Goal: Transaction & Acquisition: Purchase product/service

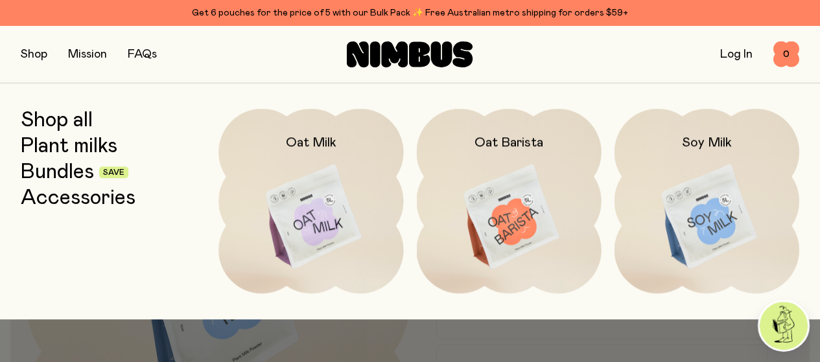
scroll to position [463, 0]
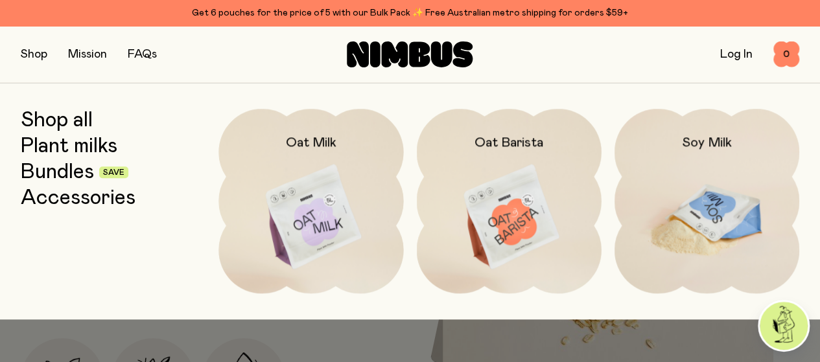
click at [692, 191] on img at bounding box center [707, 217] width 185 height 217
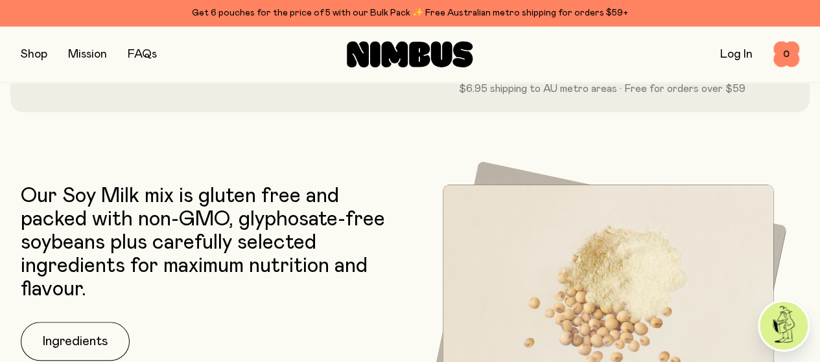
scroll to position [648, 0]
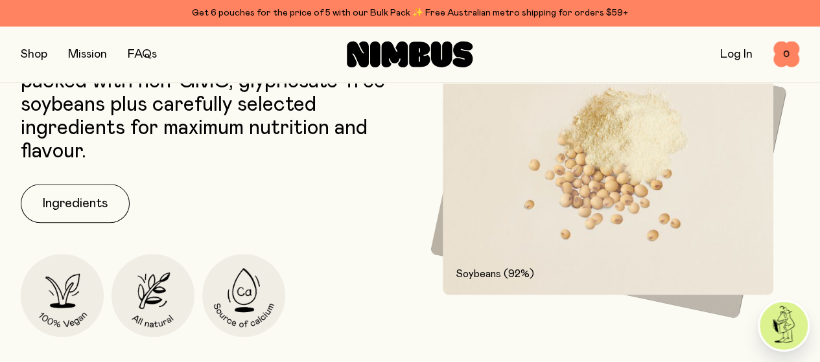
click at [36, 58] on button "button" at bounding box center [34, 54] width 27 height 18
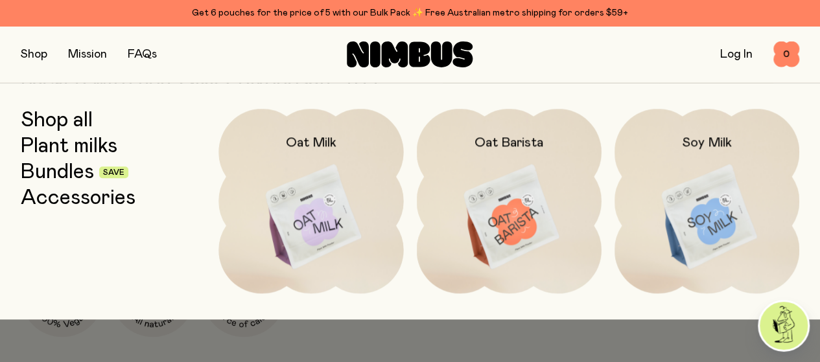
click at [84, 176] on link "Bundles" at bounding box center [57, 172] width 73 height 23
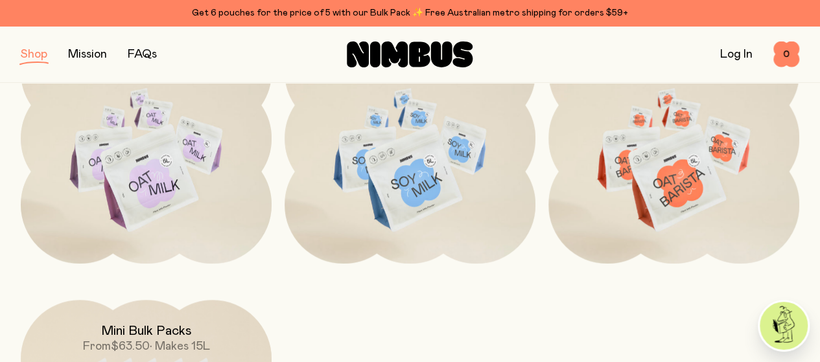
scroll to position [648, 0]
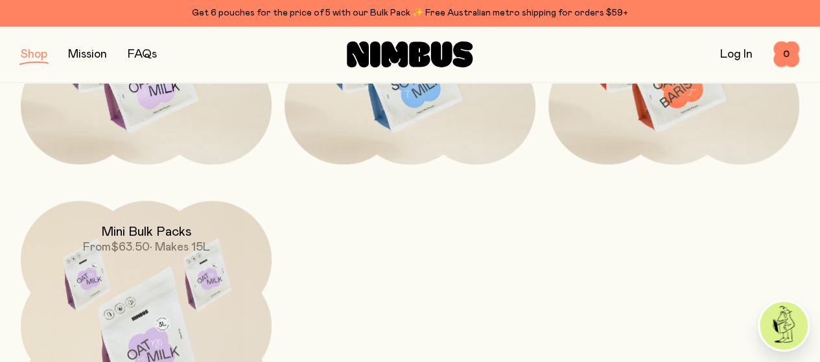
click at [150, 233] on img at bounding box center [146, 348] width 251 height 295
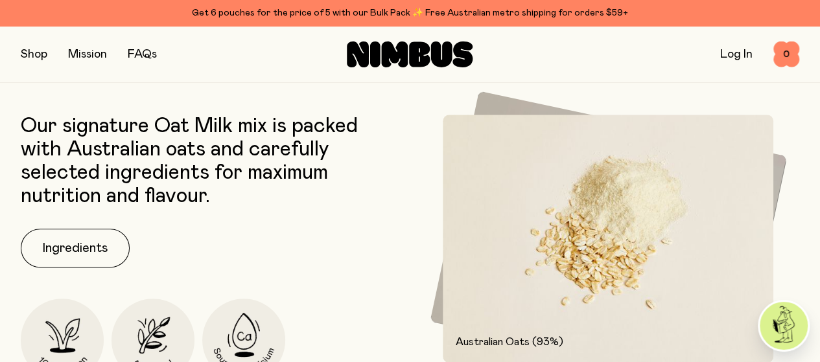
scroll to position [519, 0]
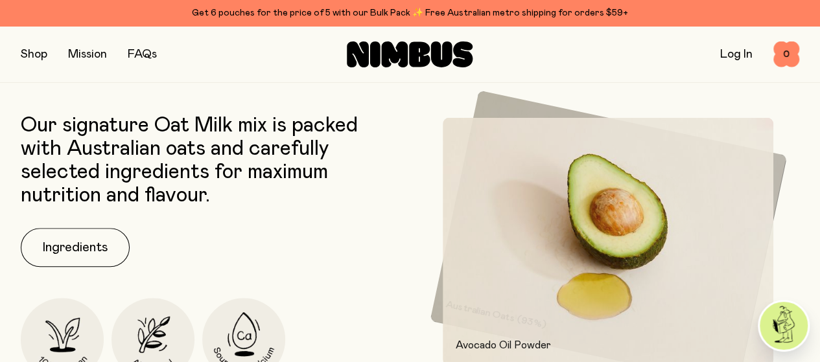
click at [26, 52] on button "button" at bounding box center [34, 54] width 27 height 18
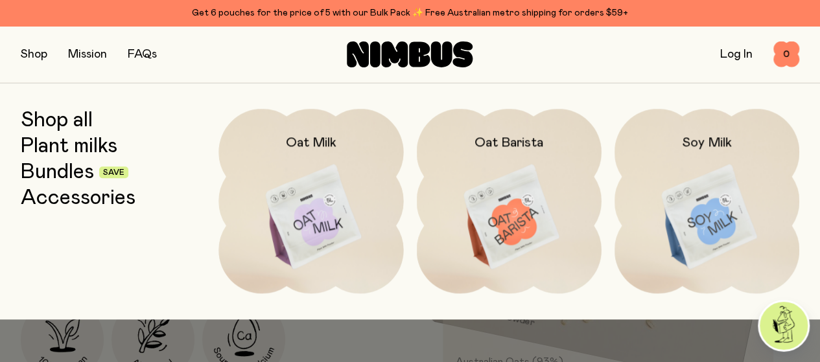
click at [89, 123] on link "Shop all" at bounding box center [57, 120] width 72 height 23
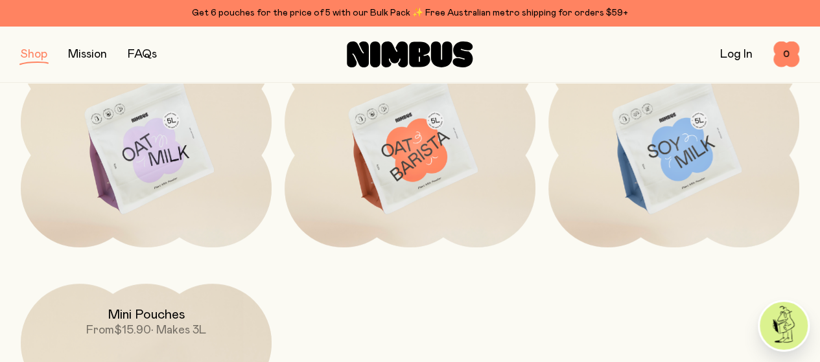
scroll to position [454, 0]
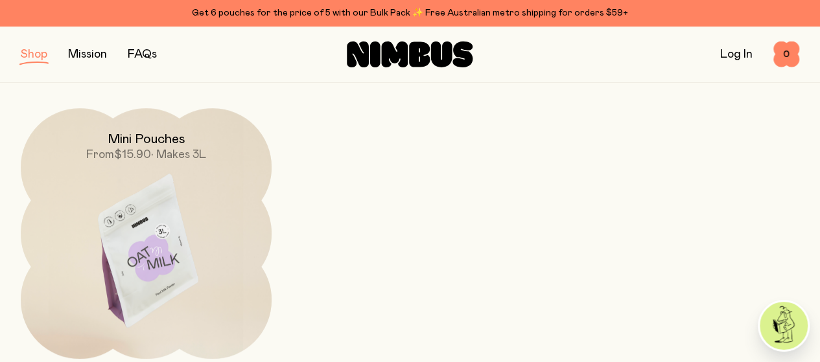
click at [111, 158] on img at bounding box center [146, 255] width 251 height 295
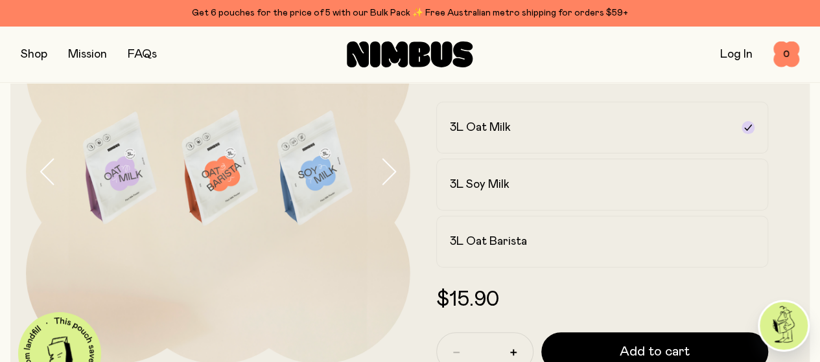
scroll to position [130, 0]
click at [600, 192] on div "3L Soy Milk" at bounding box center [591, 184] width 282 height 16
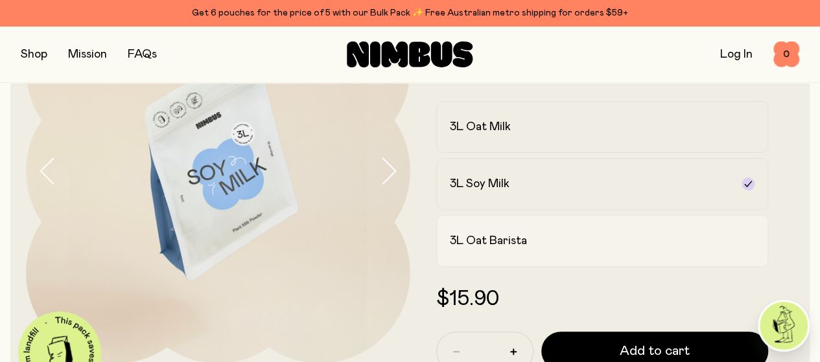
scroll to position [259, 0]
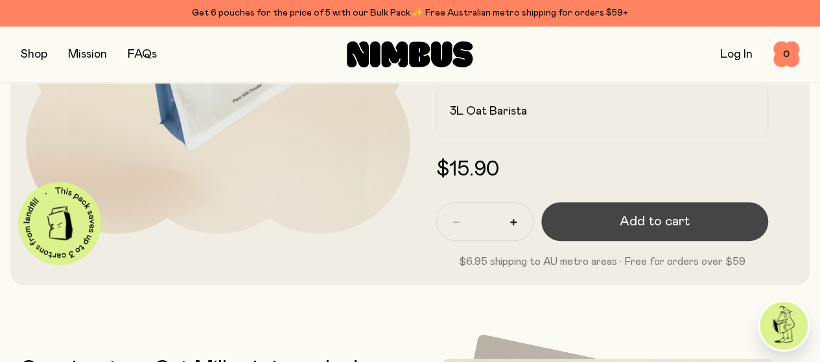
click at [650, 231] on span "Add to cart" at bounding box center [655, 222] width 70 height 18
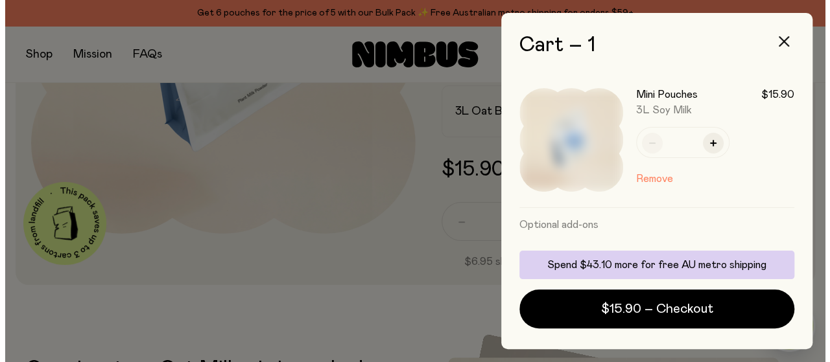
scroll to position [0, 0]
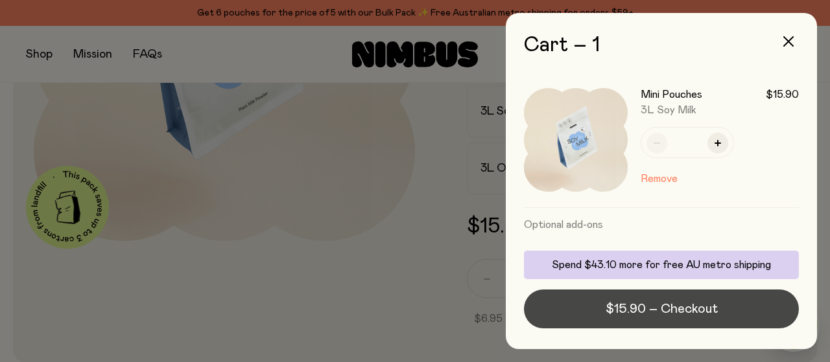
click at [677, 304] on span "$15.90 – Checkout" at bounding box center [661, 309] width 112 height 18
